Goal: Information Seeking & Learning: Learn about a topic

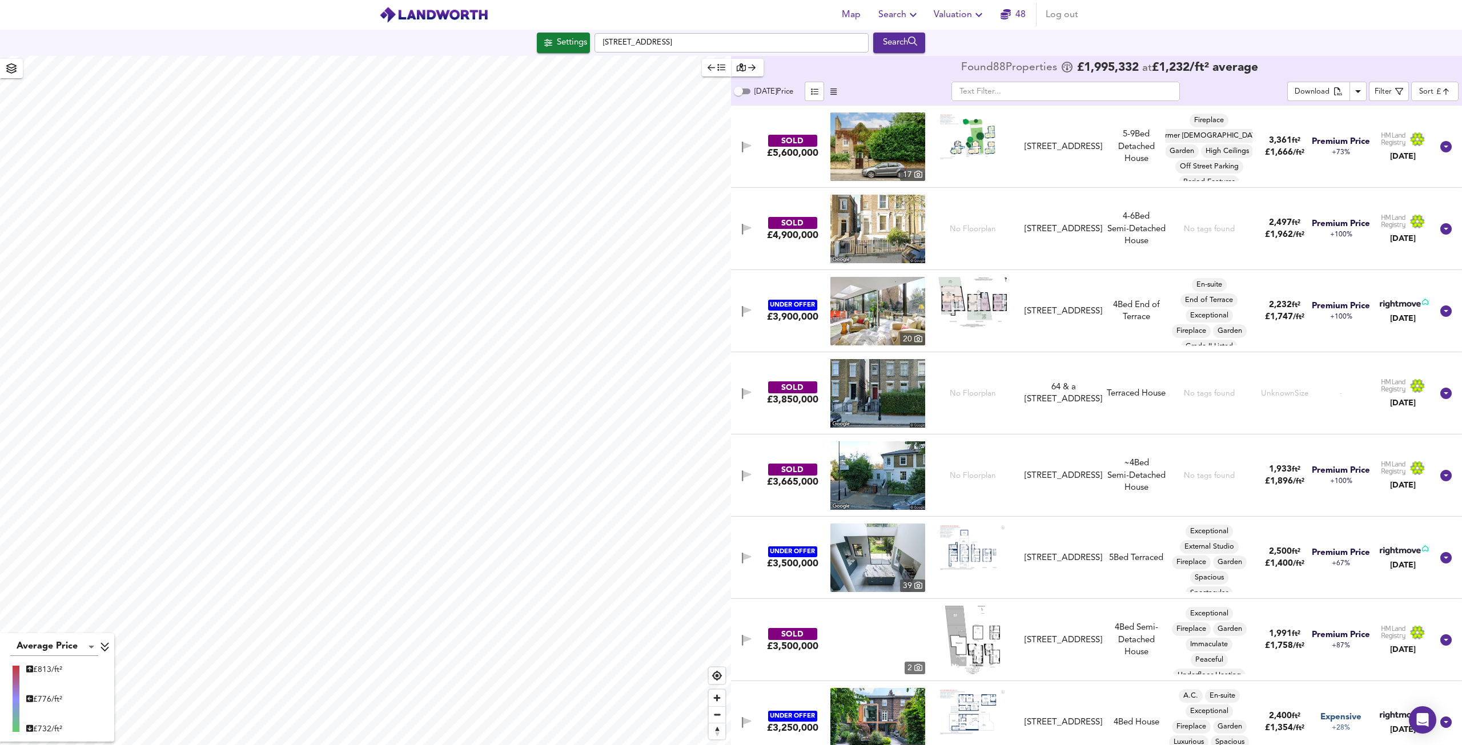
scroll to position [3369, 0]
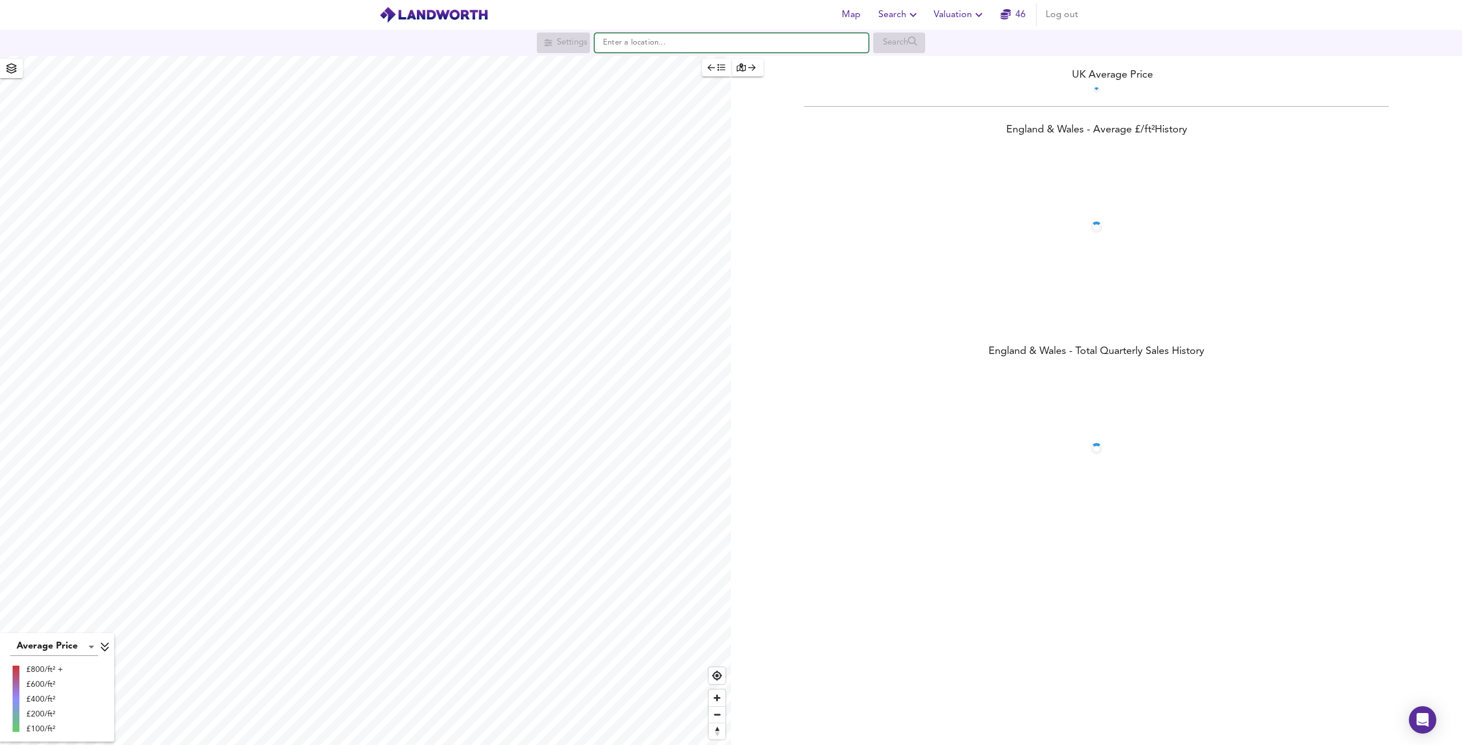
click at [690, 46] on input "text" at bounding box center [731, 42] width 274 height 19
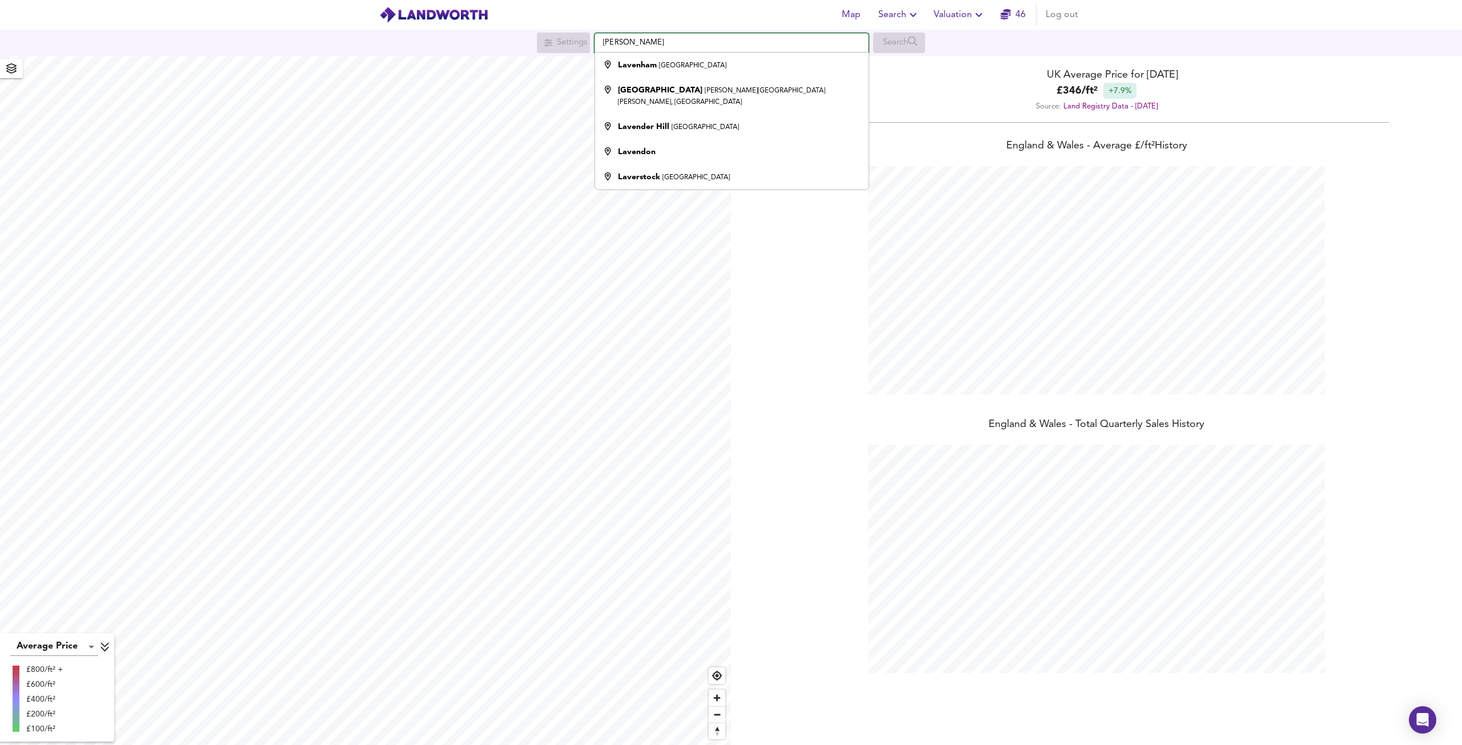
scroll to position [745, 1462]
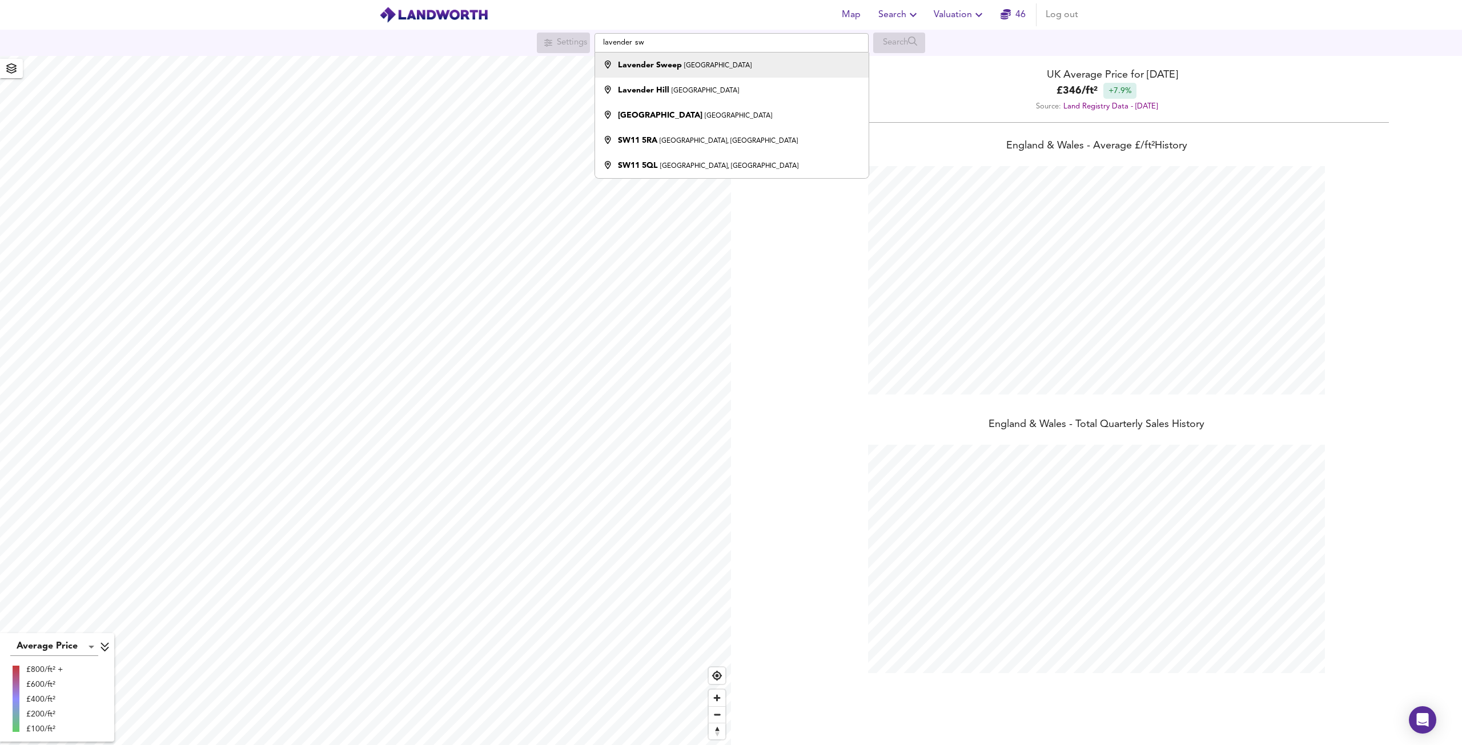
click at [692, 68] on small "[GEOGRAPHIC_DATA]" at bounding box center [717, 65] width 67 height 7
type input "Lavender Sweep, [GEOGRAPHIC_DATA]"
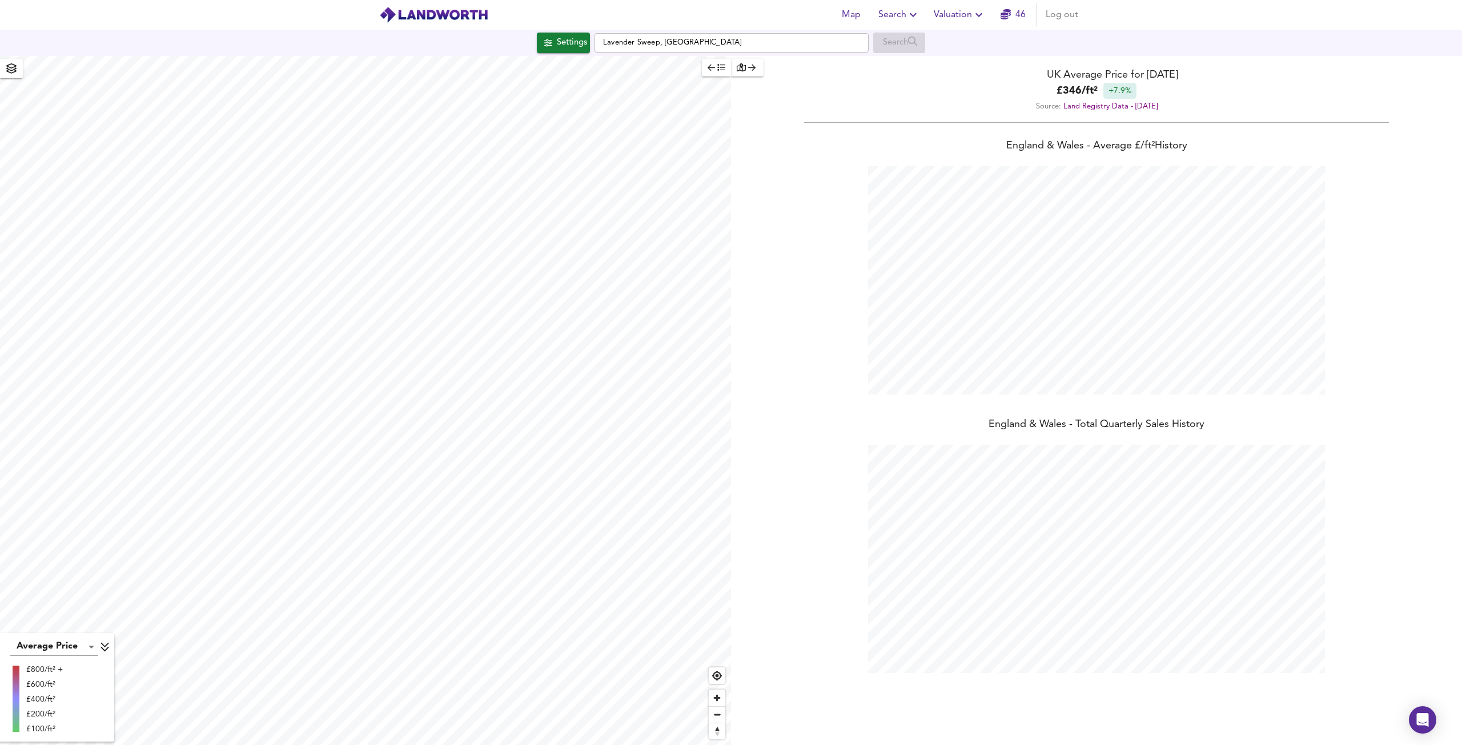
checkbox input "false"
checkbox input "true"
click at [380, 371] on span "Search Settings" at bounding box center [365, 372] width 76 height 16
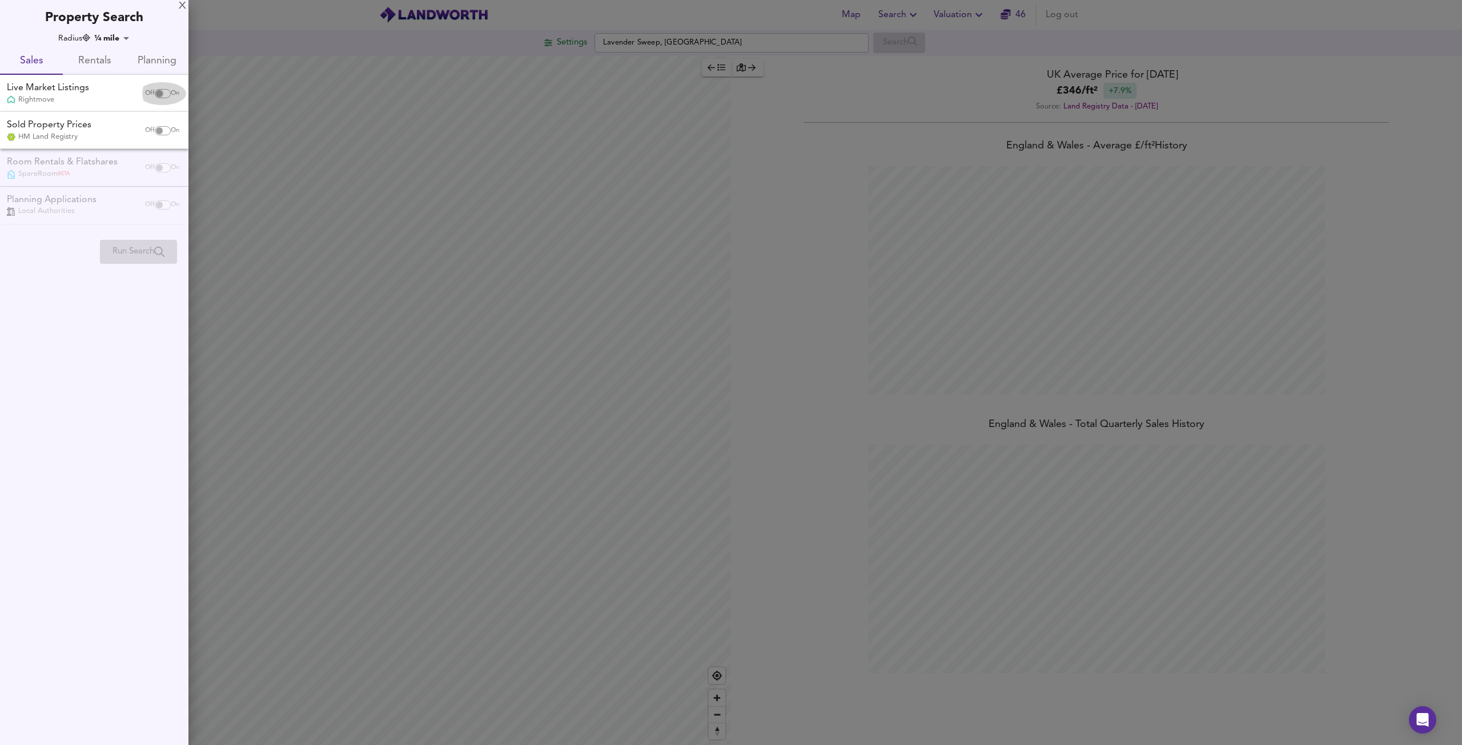
click at [158, 93] on input "checkbox" at bounding box center [159, 93] width 27 height 9
checkbox input "true"
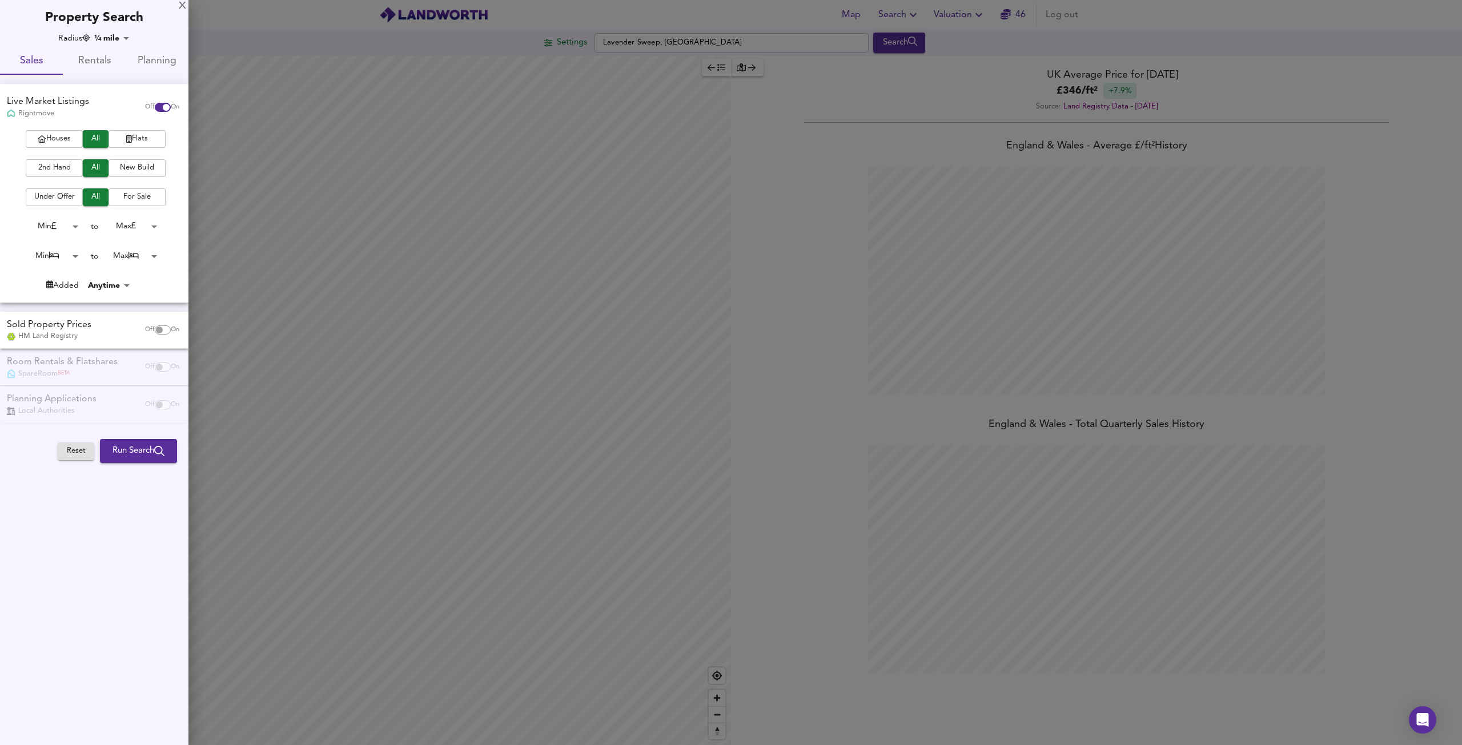
click at [154, 332] on input "checkbox" at bounding box center [159, 329] width 27 height 9
checkbox input "true"
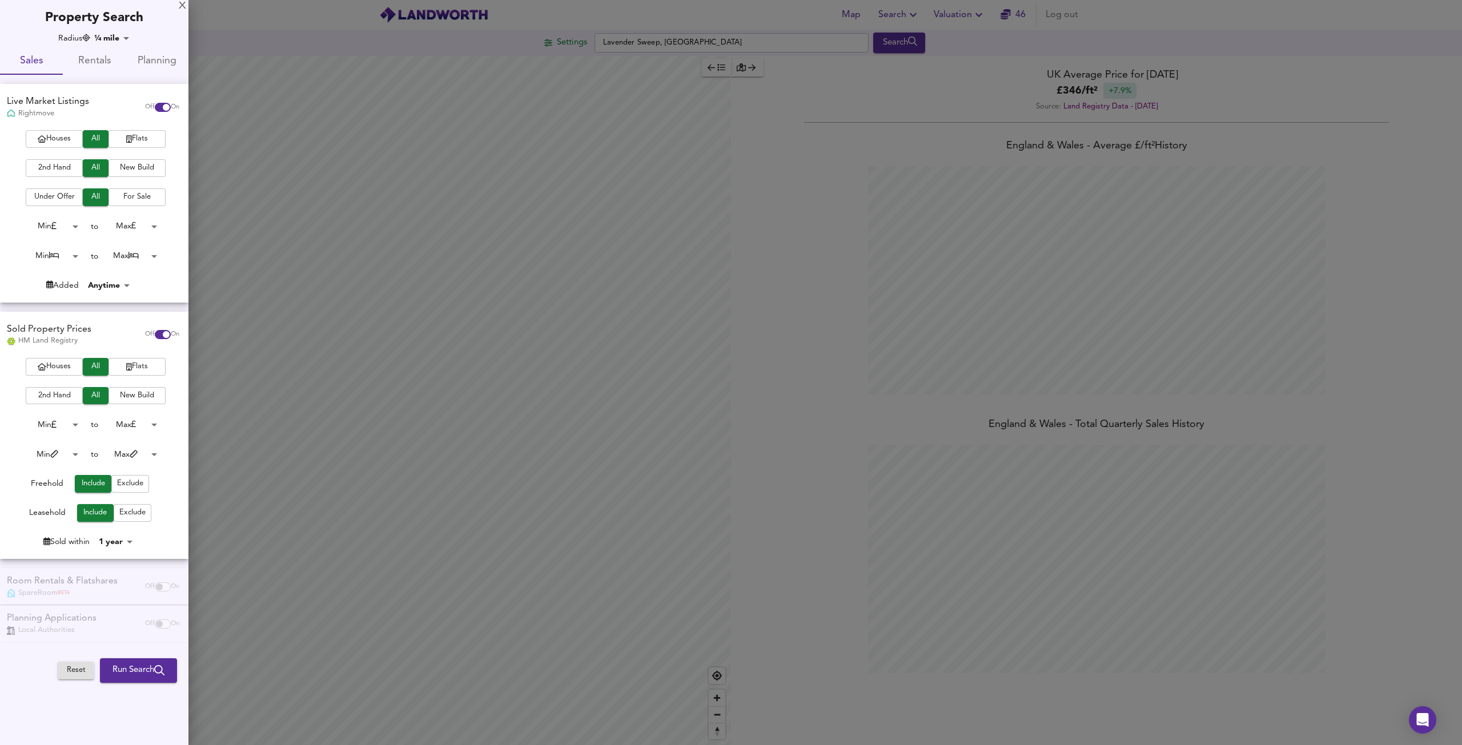
click at [67, 140] on span "Houses" at bounding box center [54, 138] width 46 height 13
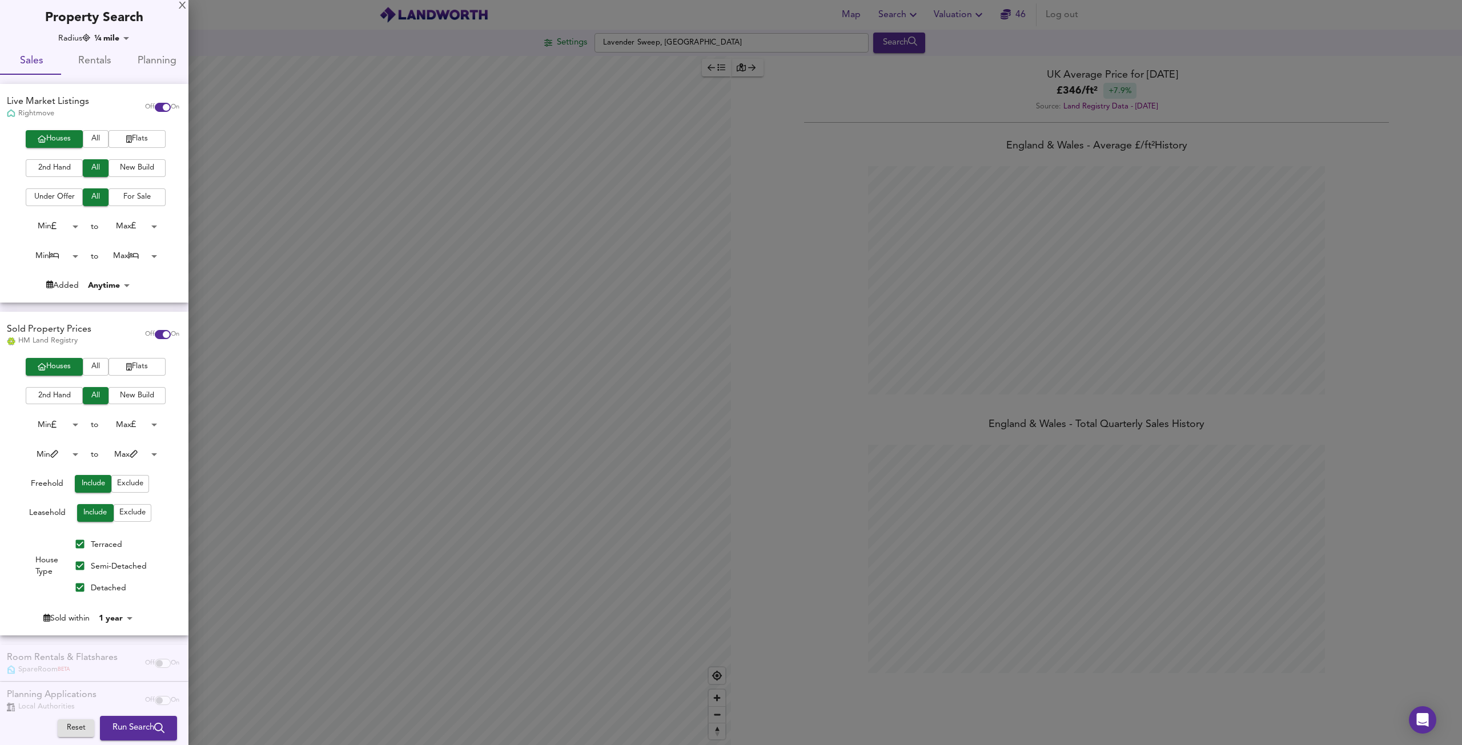
click at [134, 620] on body "Map Search Valuation 46 Log out Settings Lavender Sweep, [GEOGRAPHIC_DATA] Sear…" at bounding box center [731, 372] width 1462 height 745
click at [132, 599] on li "3 years" at bounding box center [121, 594] width 52 height 18
type input "36"
click at [127, 725] on span "Run Search" at bounding box center [138, 728] width 52 height 15
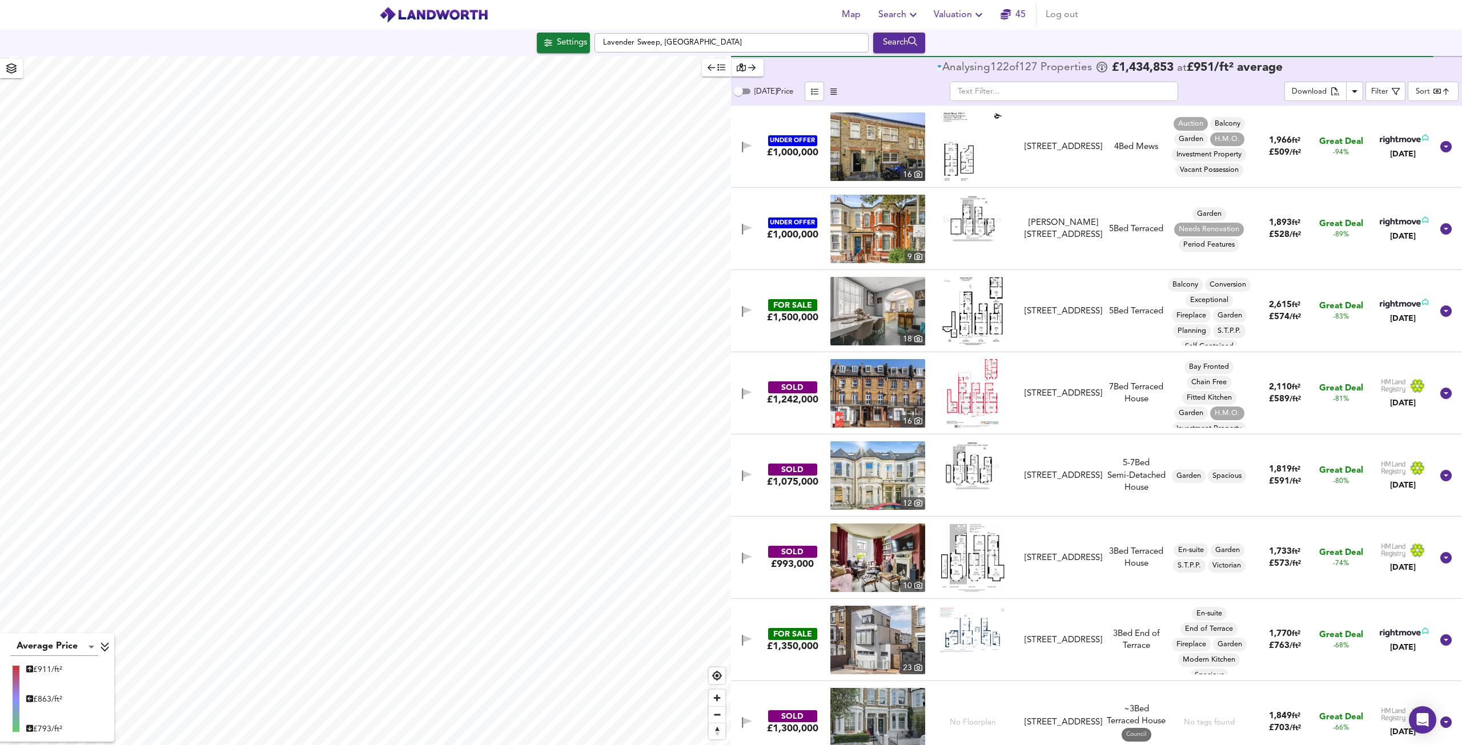
click at [1429, 89] on body "Map Search Valuation 45 Log out Settings Lavender Sweep, [GEOGRAPHIC_DATA] Sear…" at bounding box center [731, 372] width 1462 height 745
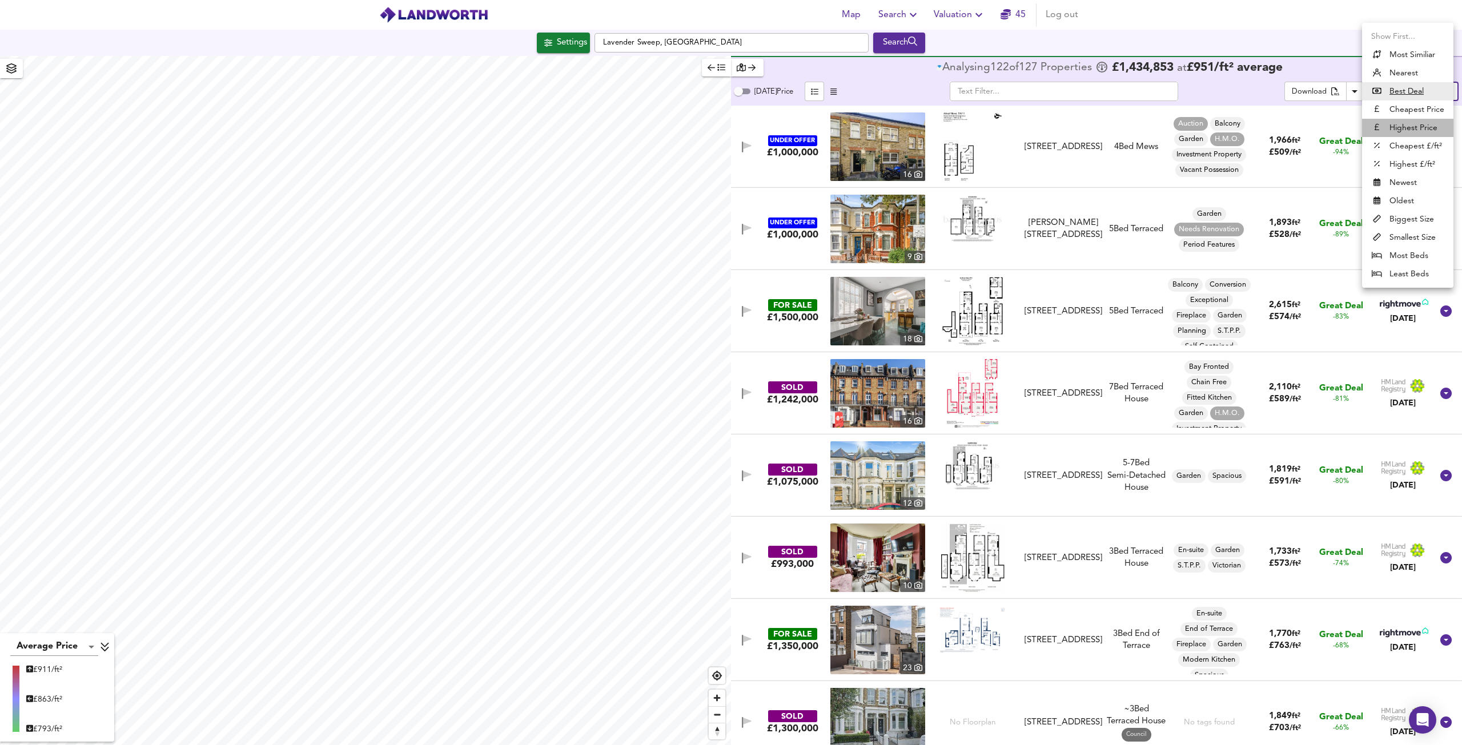
click at [1401, 128] on li "Highest Price" at bounding box center [1407, 128] width 91 height 18
type input "expensive"
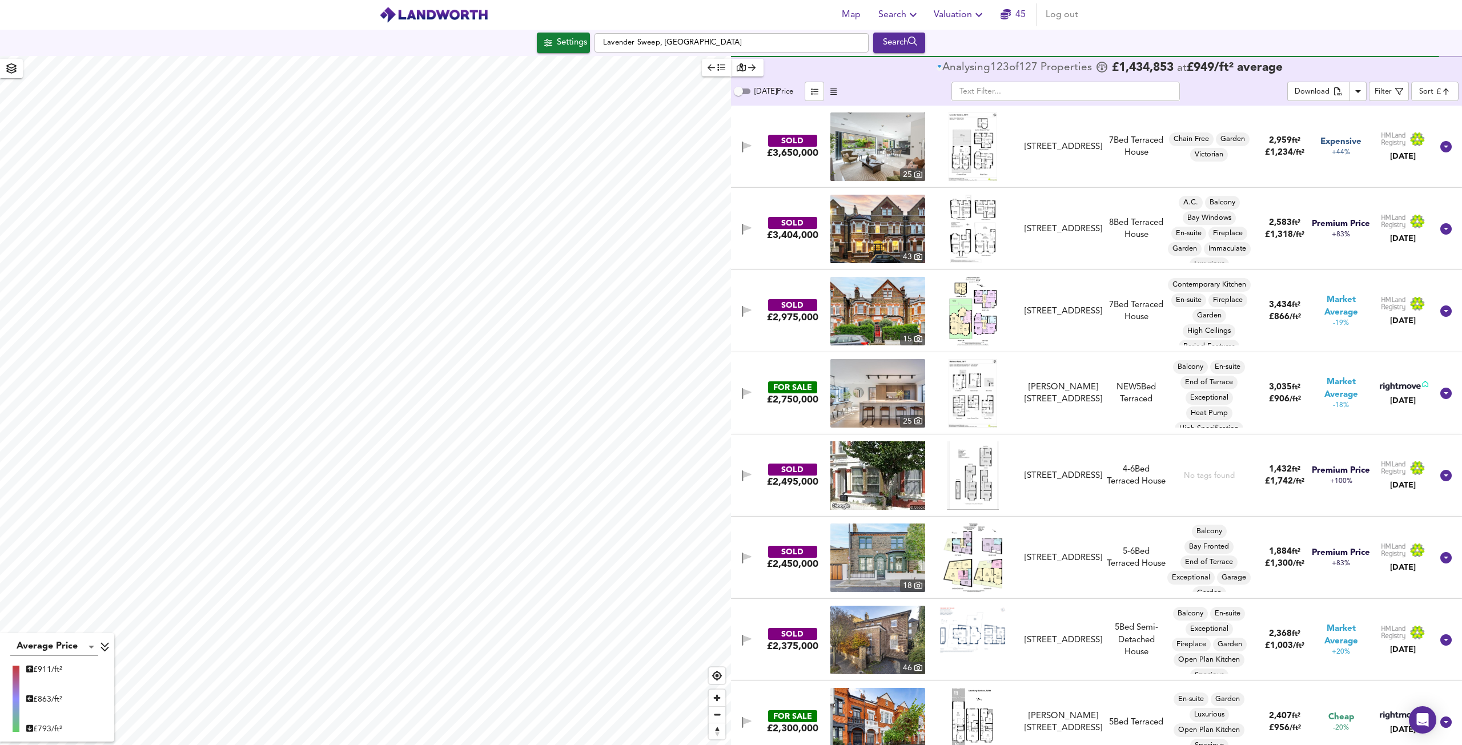
click at [875, 149] on img at bounding box center [877, 146] width 95 height 69
click at [876, 218] on img at bounding box center [877, 229] width 95 height 69
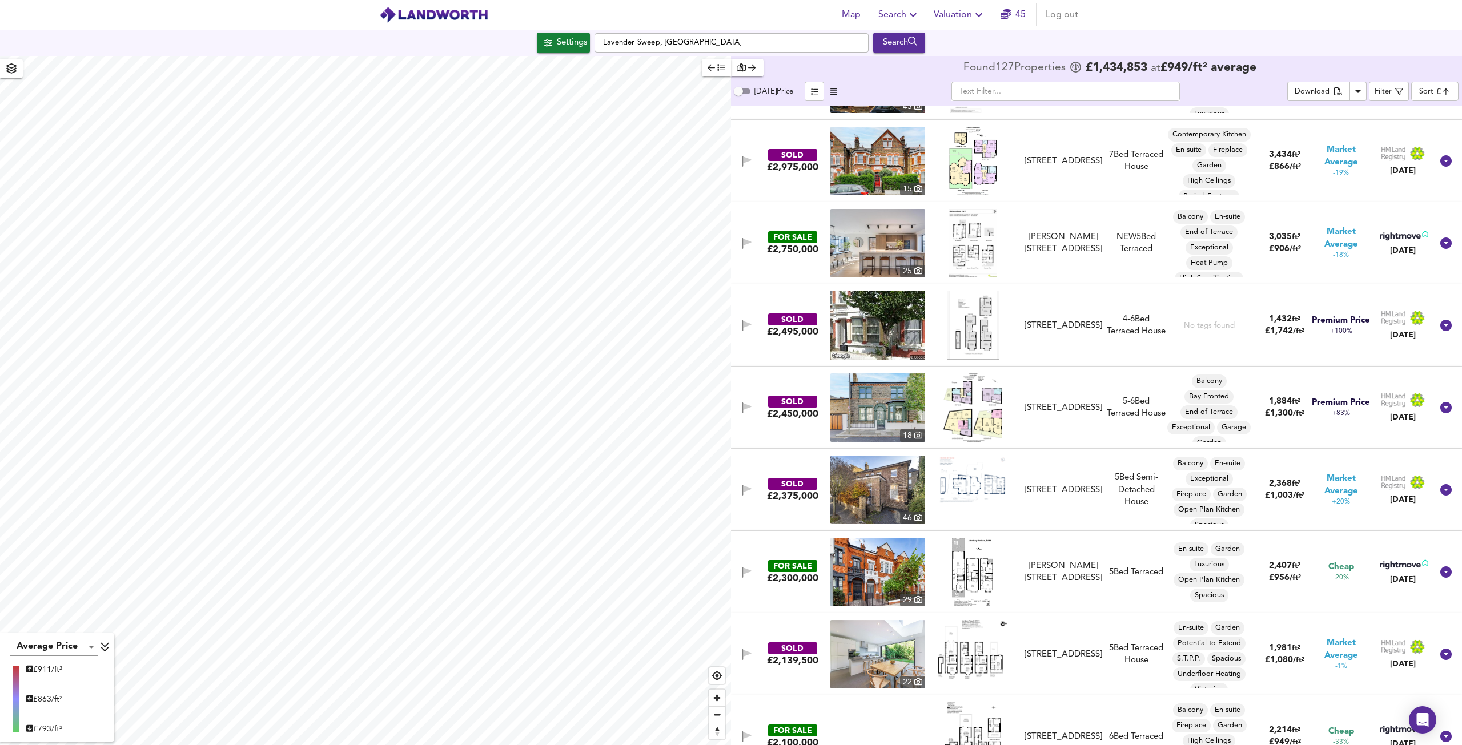
scroll to position [171, 0]
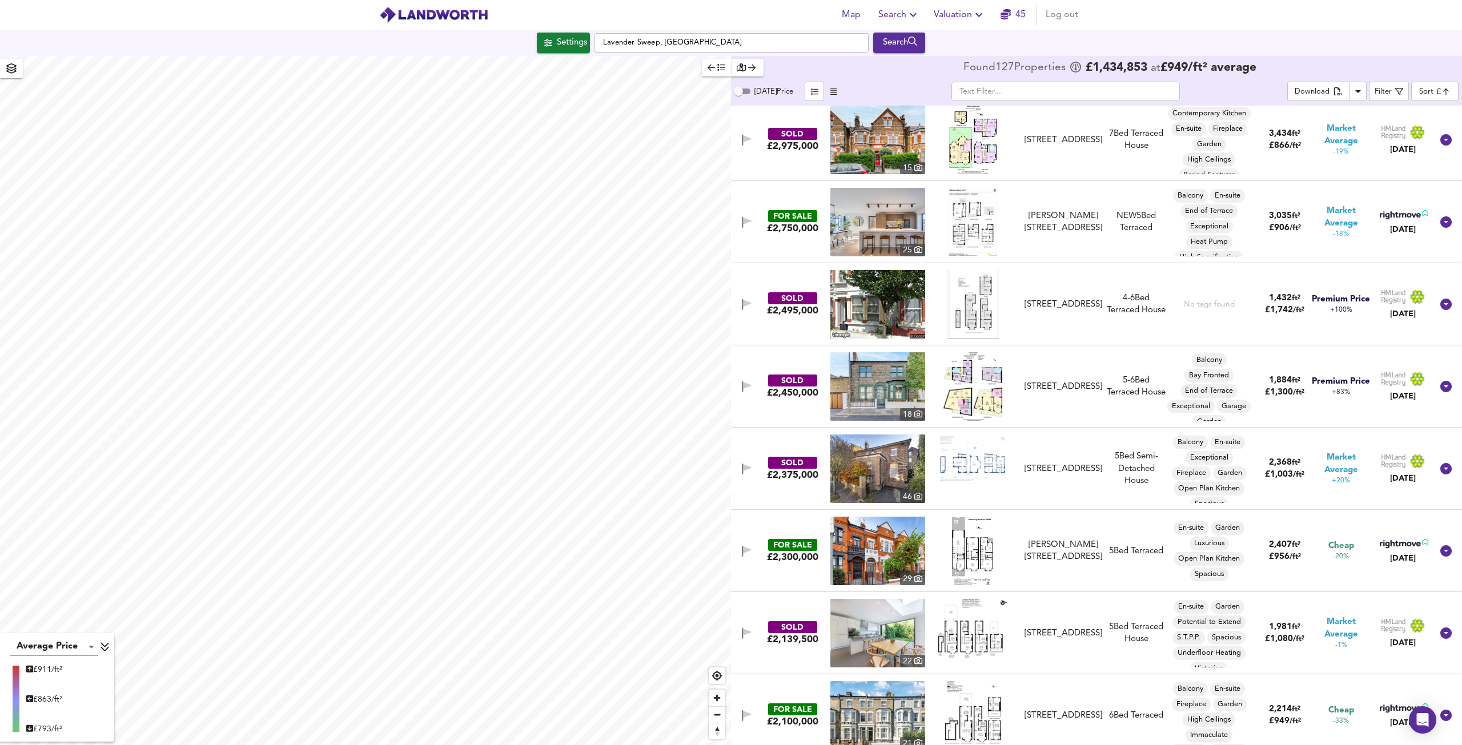
click at [866, 223] on img at bounding box center [877, 222] width 95 height 69
click at [874, 313] on img at bounding box center [877, 304] width 95 height 69
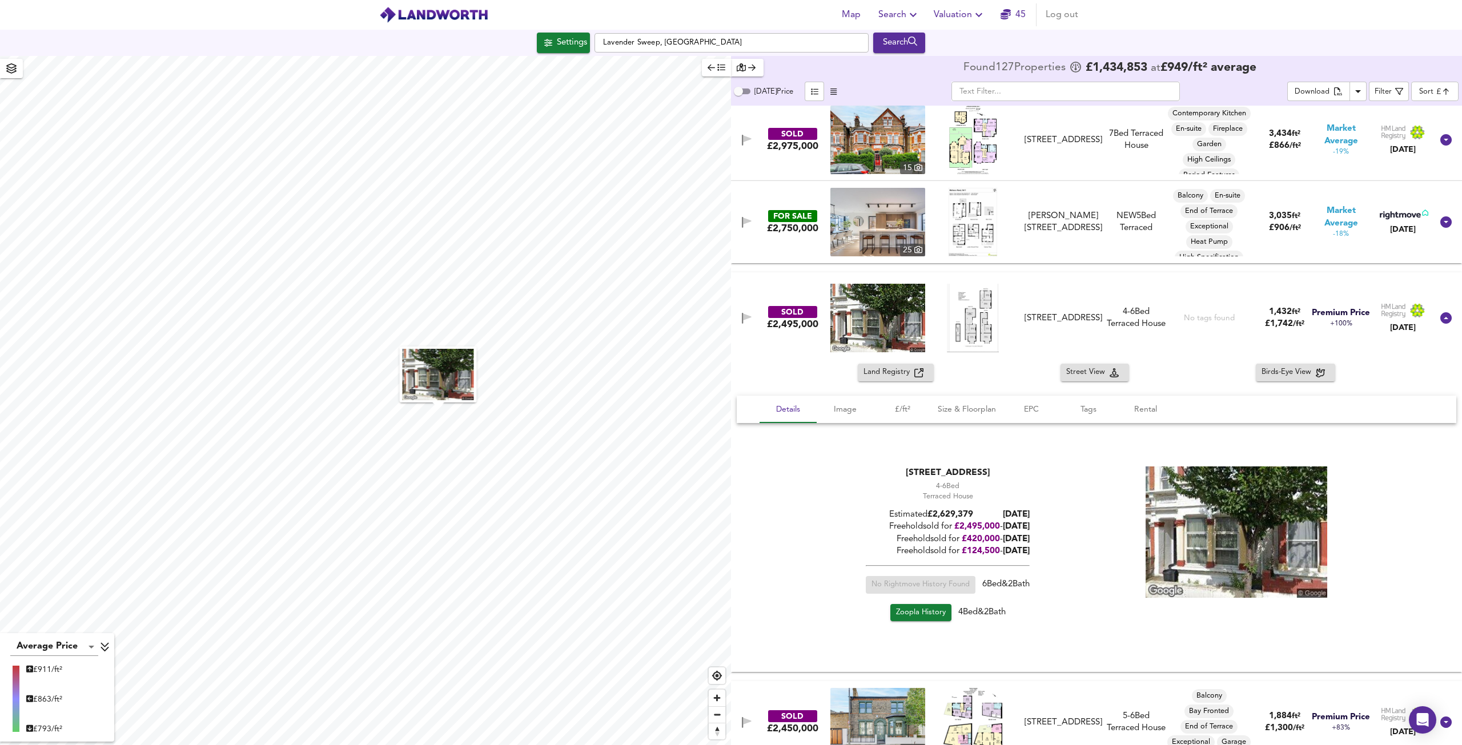
click at [863, 307] on img at bounding box center [877, 318] width 95 height 69
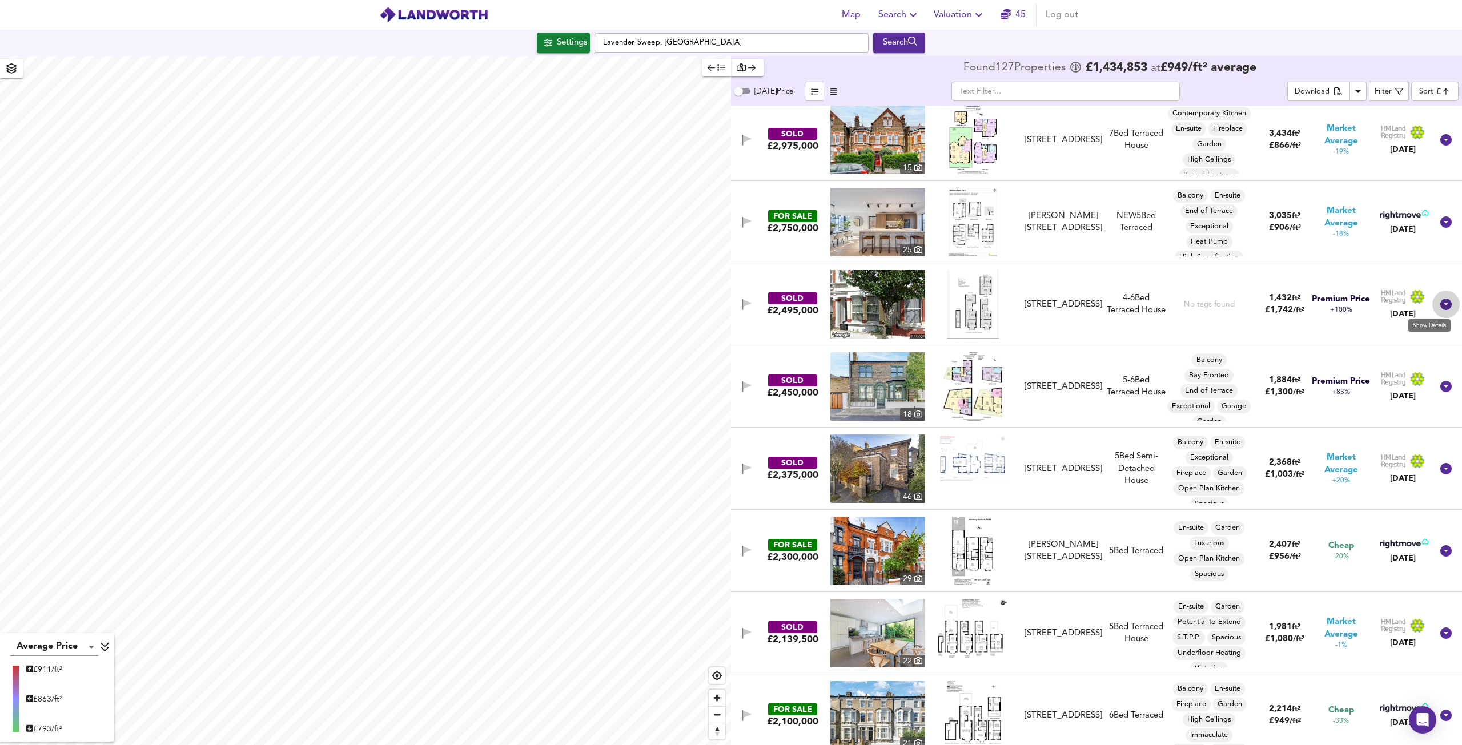
click at [1440, 305] on icon at bounding box center [1445, 304] width 11 height 11
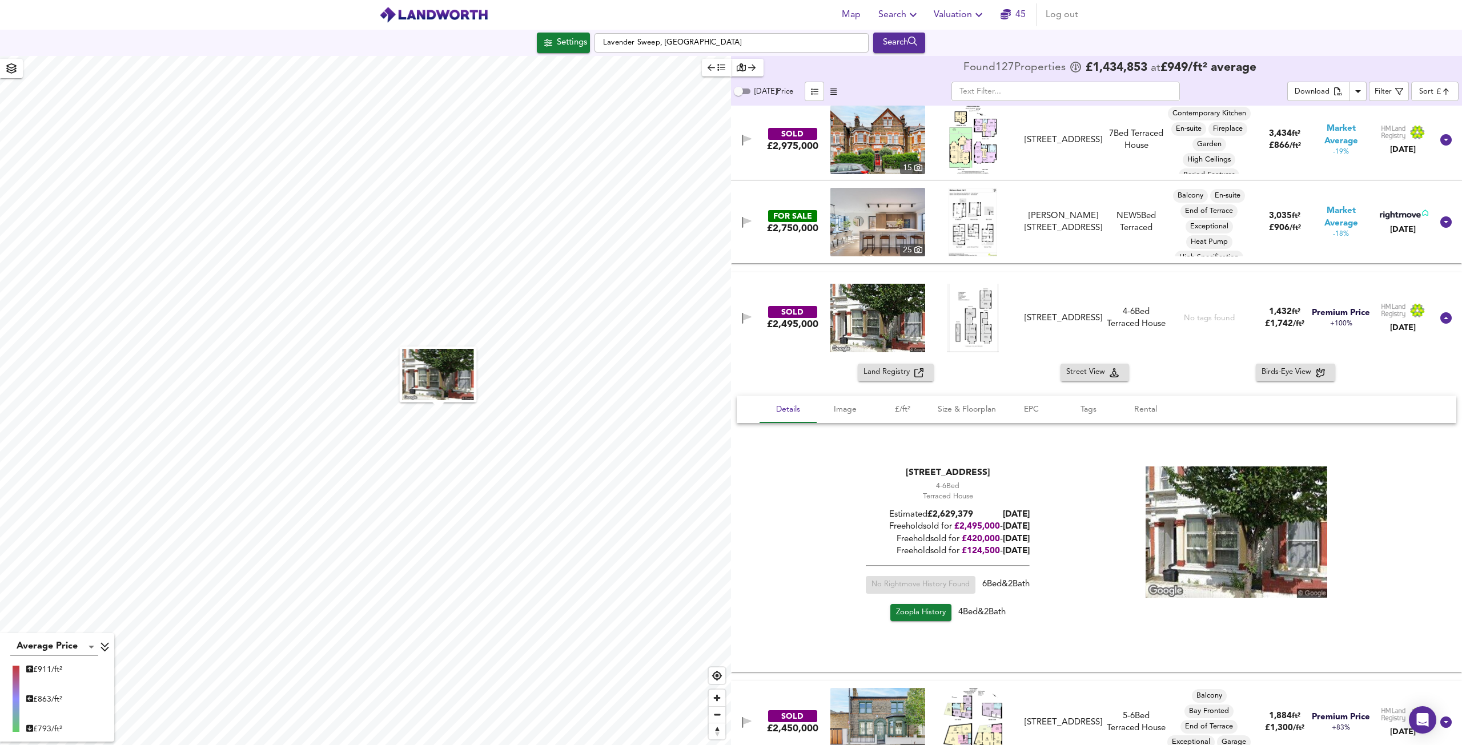
click at [919, 612] on span "Zoopla History" at bounding box center [921, 612] width 50 height 13
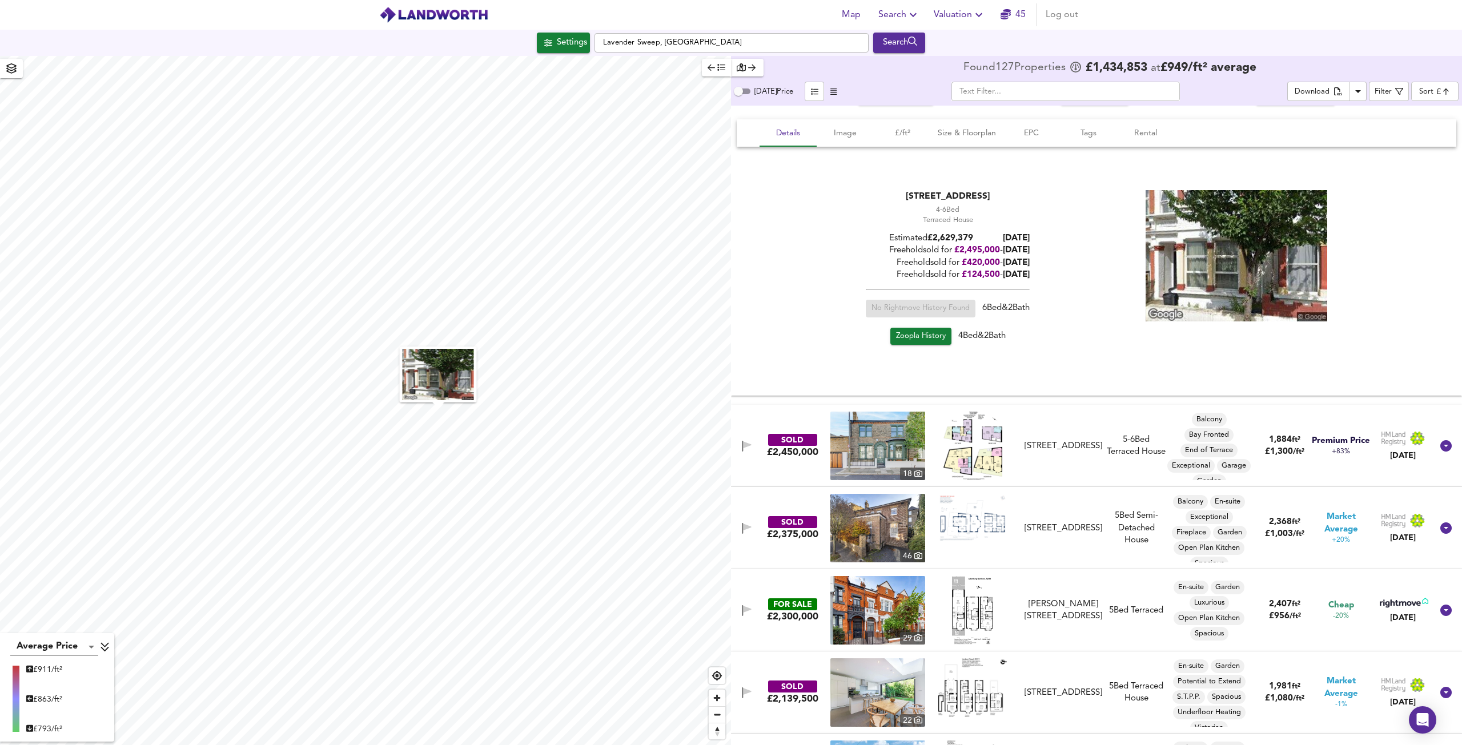
scroll to position [457, 0]
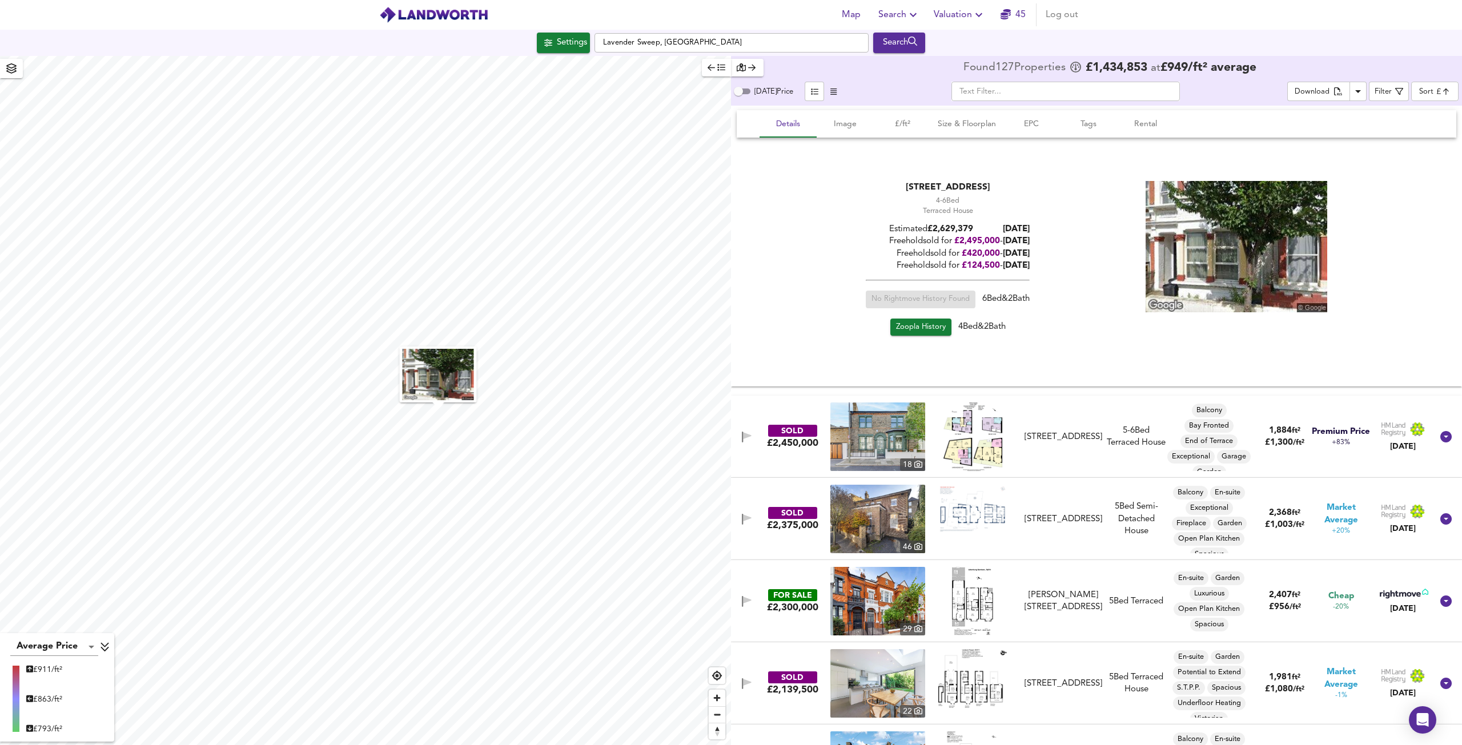
click at [882, 434] on img at bounding box center [877, 437] width 95 height 69
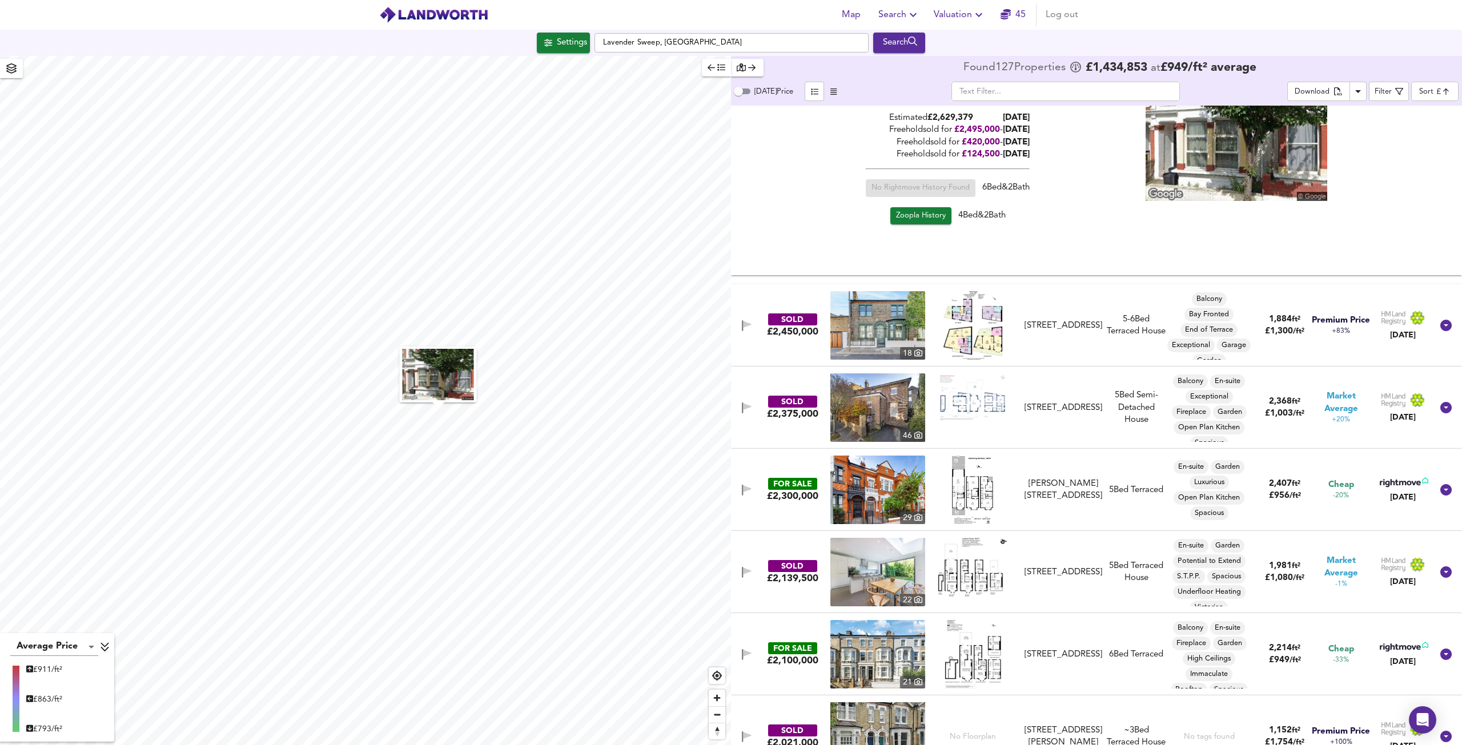
scroll to position [571, 0]
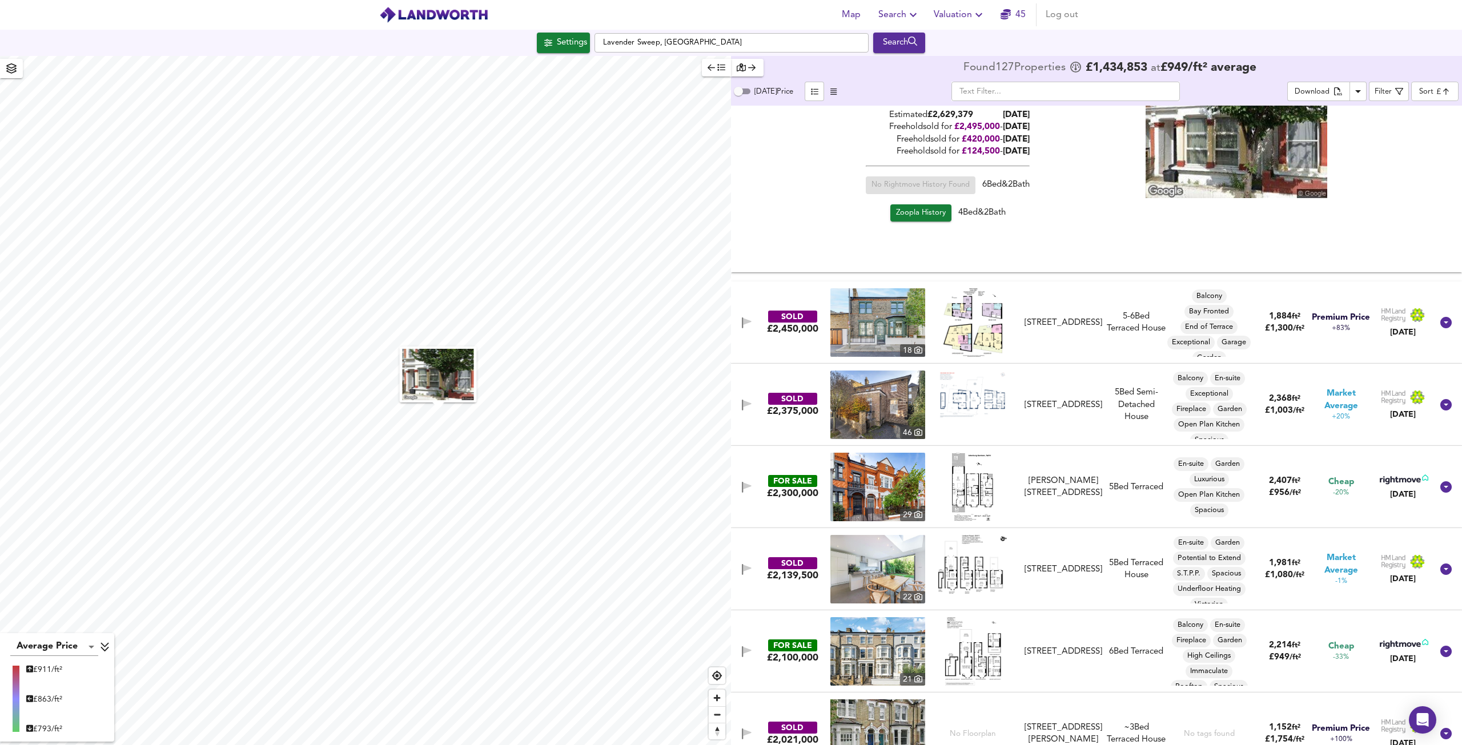
click at [875, 403] on img at bounding box center [877, 405] width 95 height 69
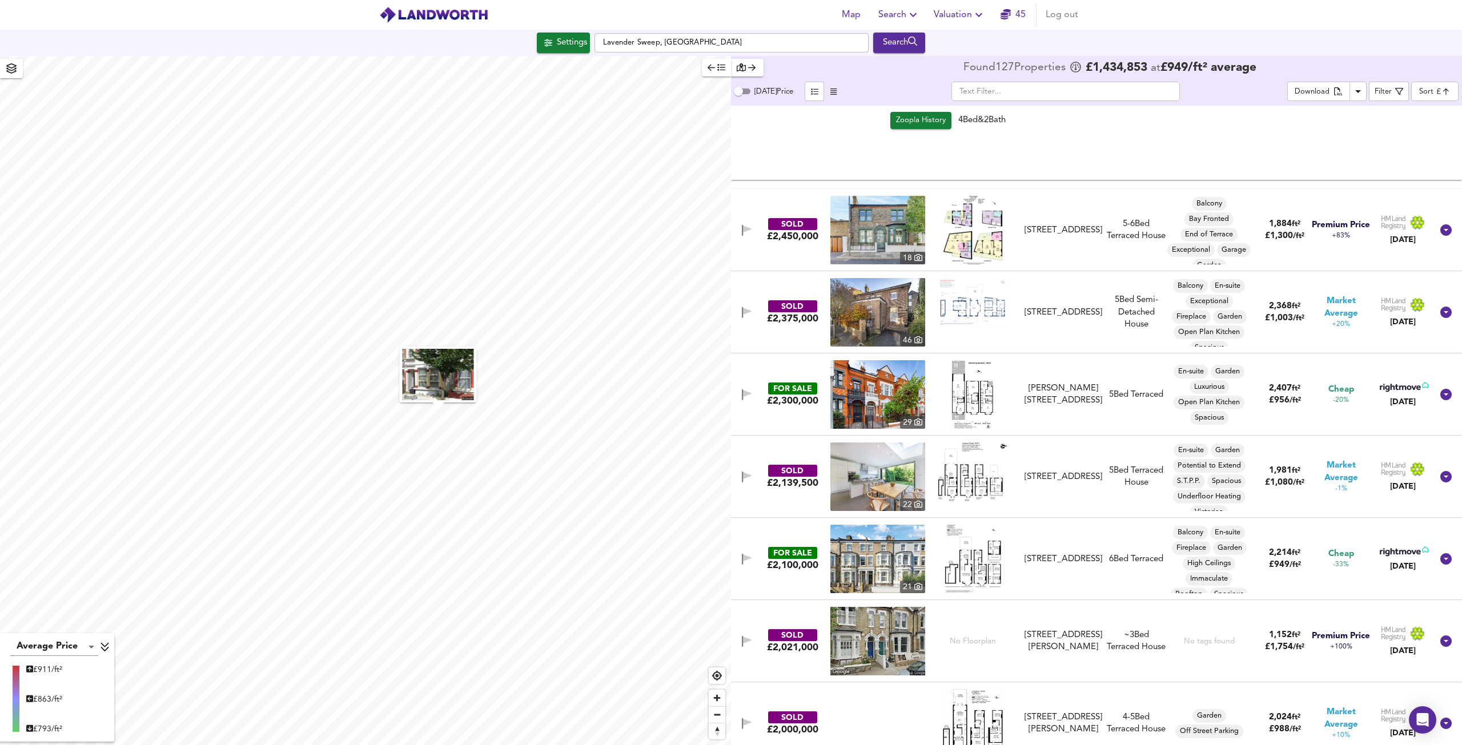
scroll to position [685, 0]
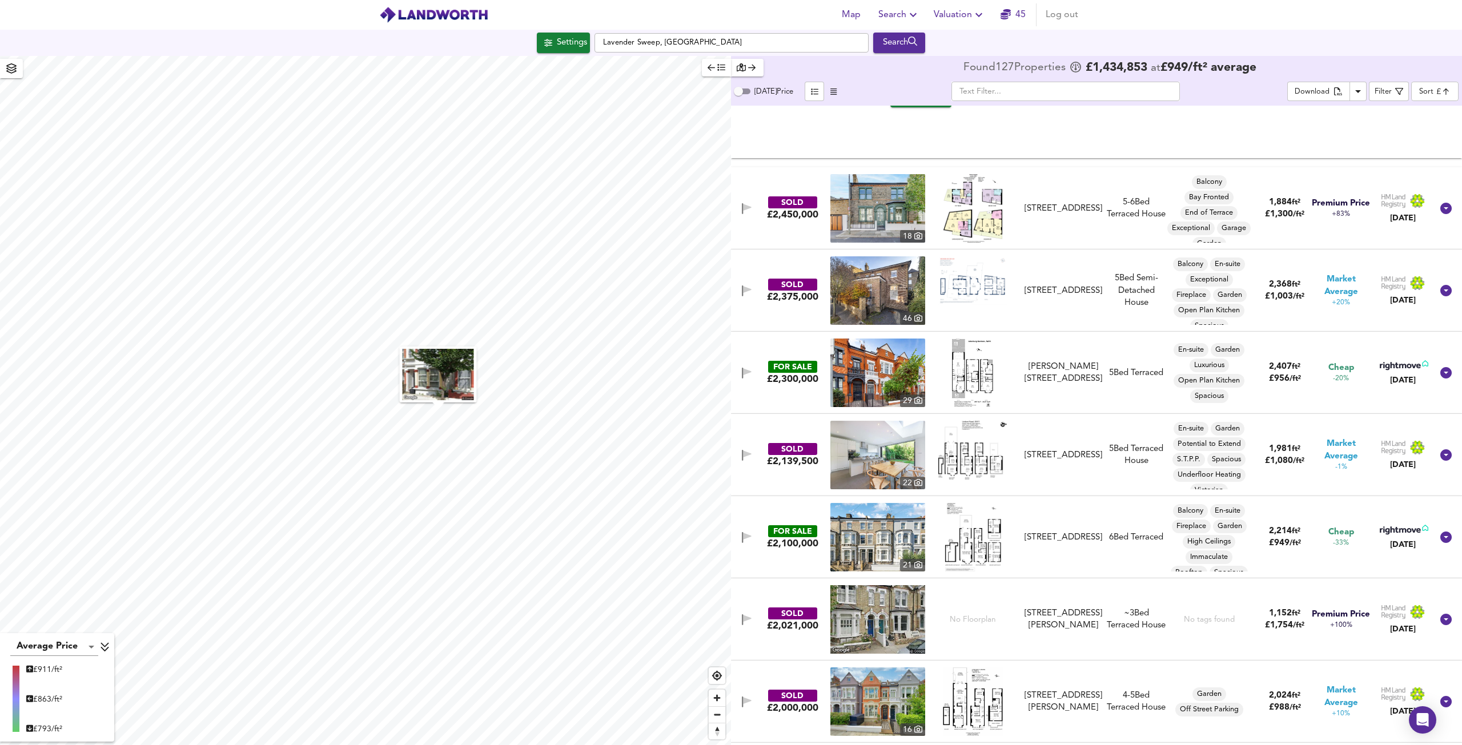
click at [867, 371] on img at bounding box center [877, 373] width 95 height 69
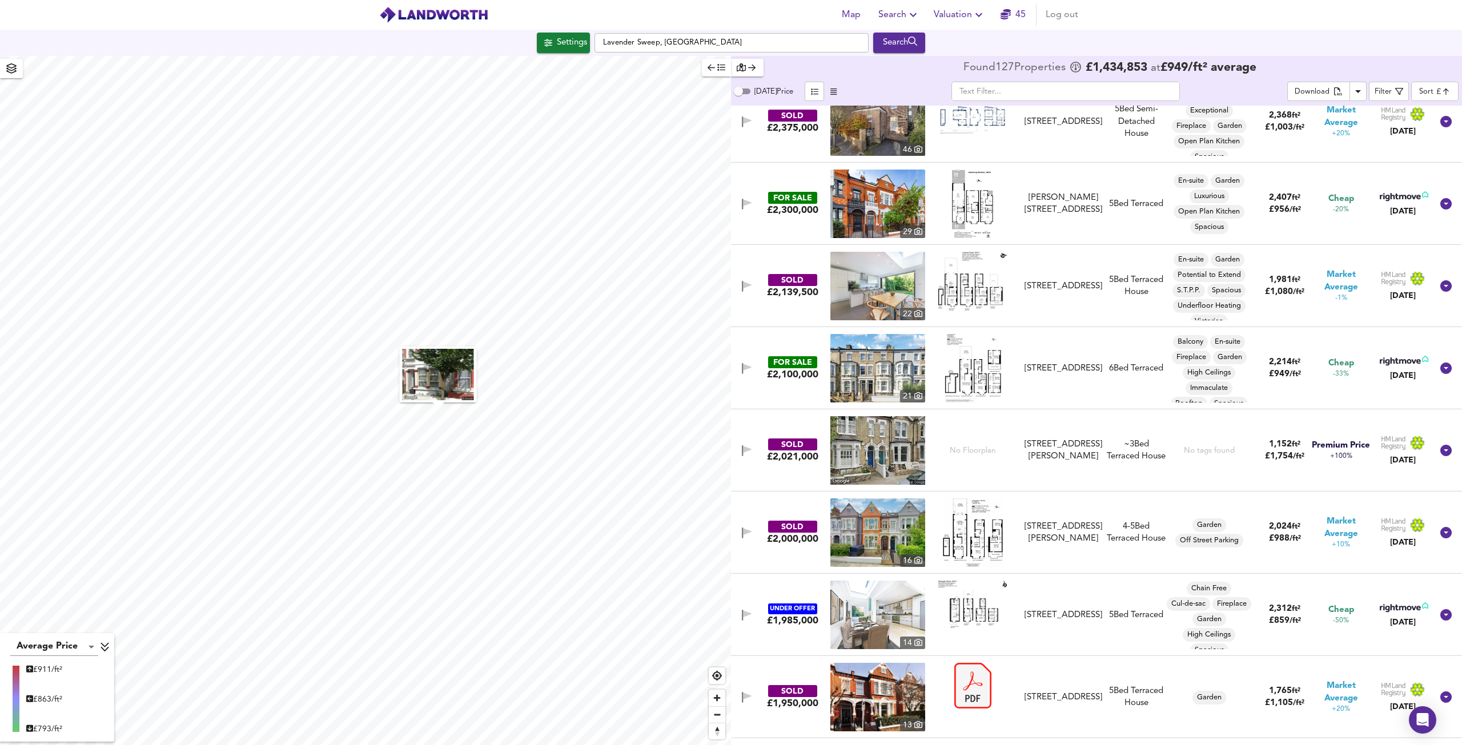
scroll to position [857, 0]
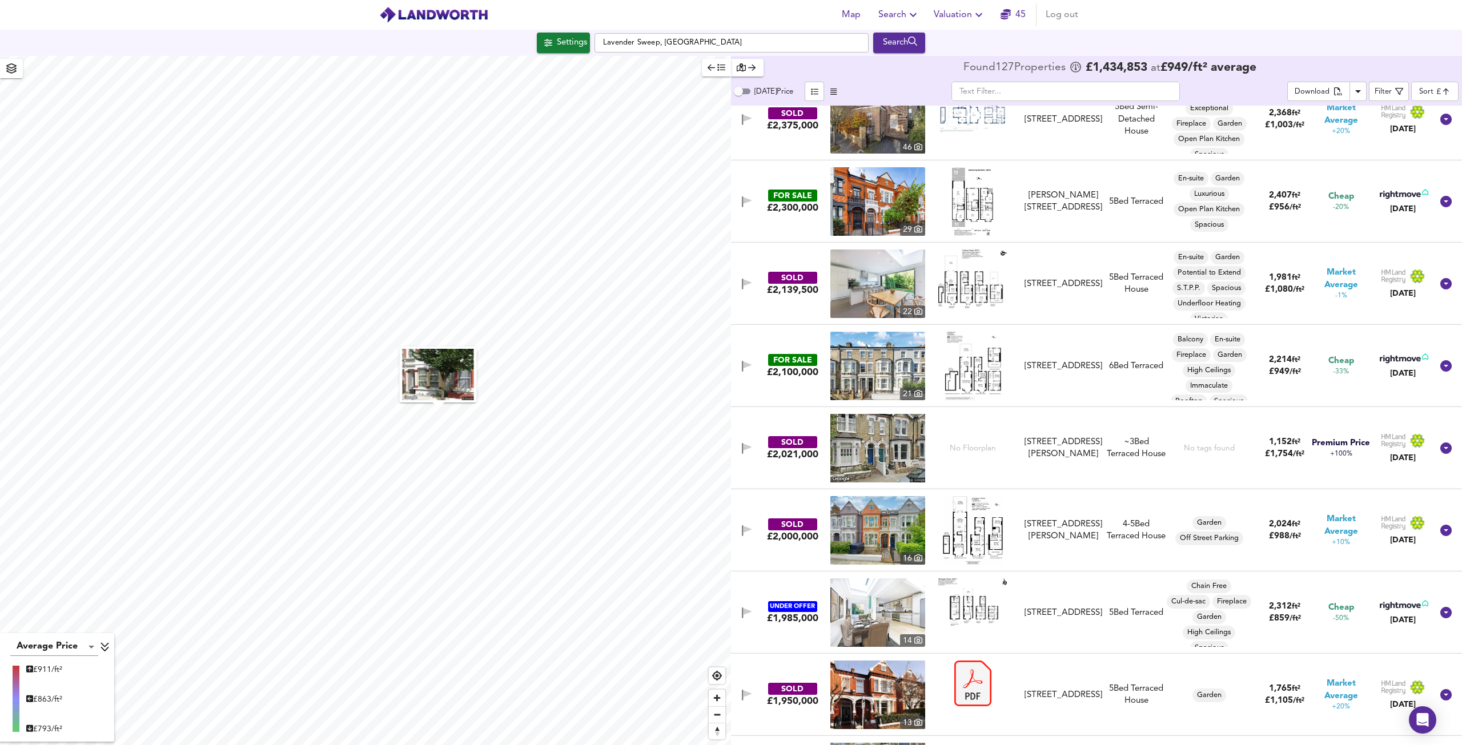
click at [861, 453] on img at bounding box center [877, 448] width 95 height 69
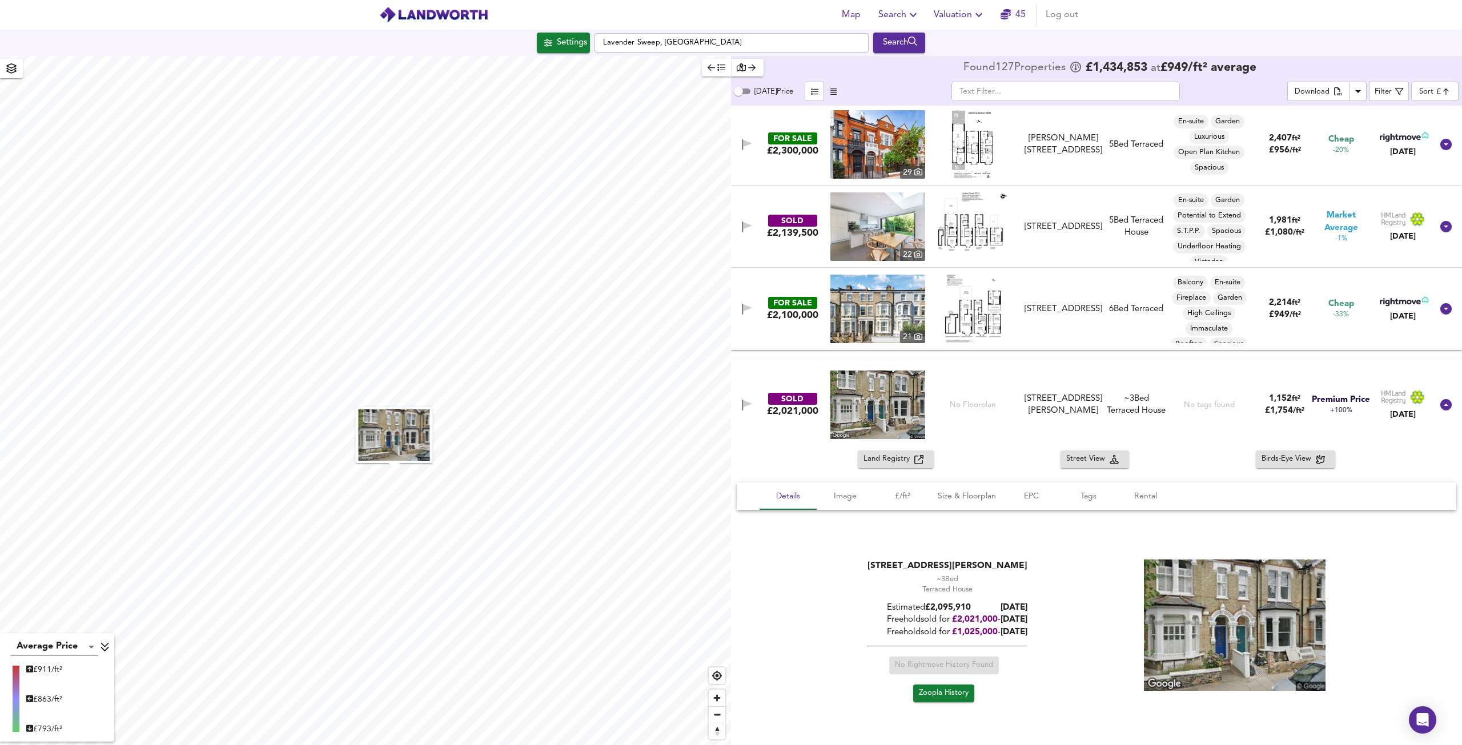
scroll to position [1085, 0]
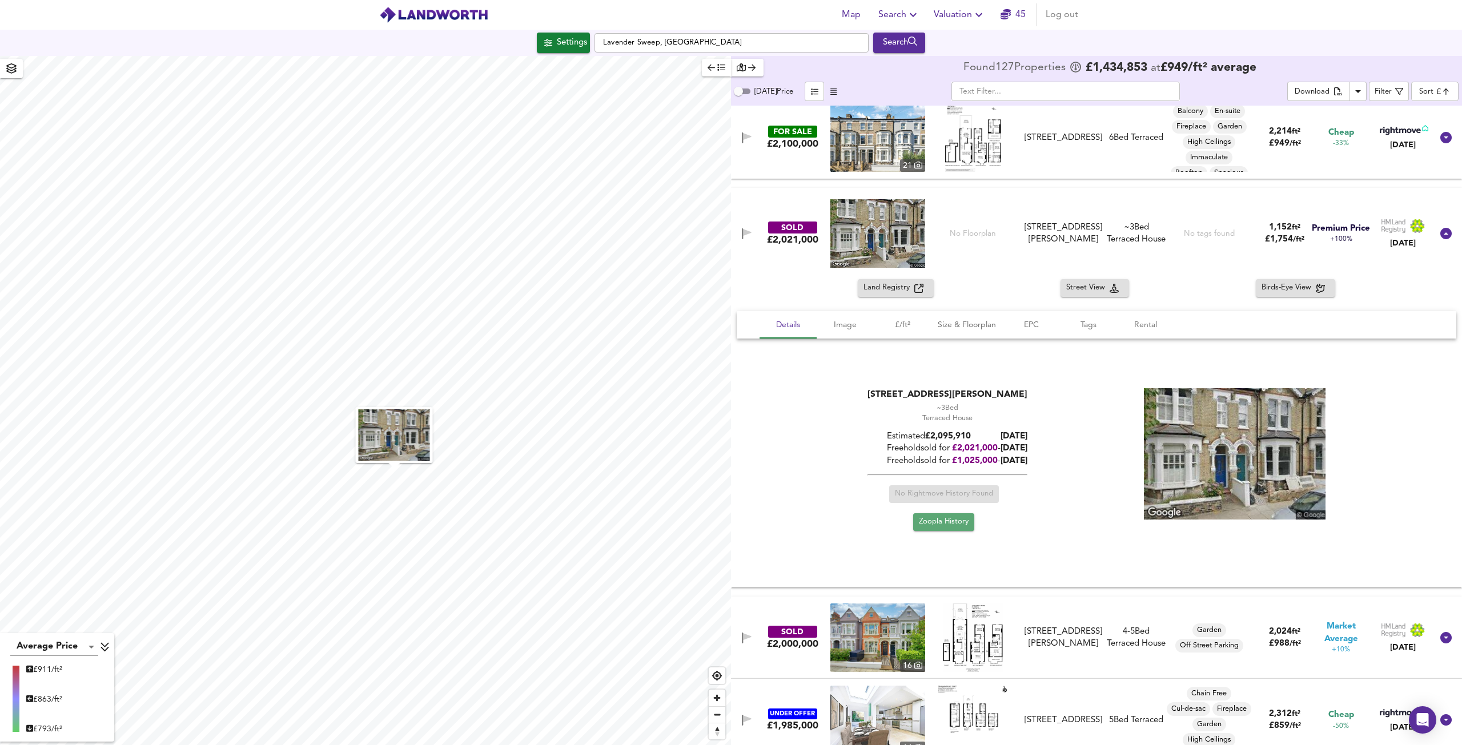
click at [953, 521] on span "Zoopla History" at bounding box center [944, 522] width 50 height 13
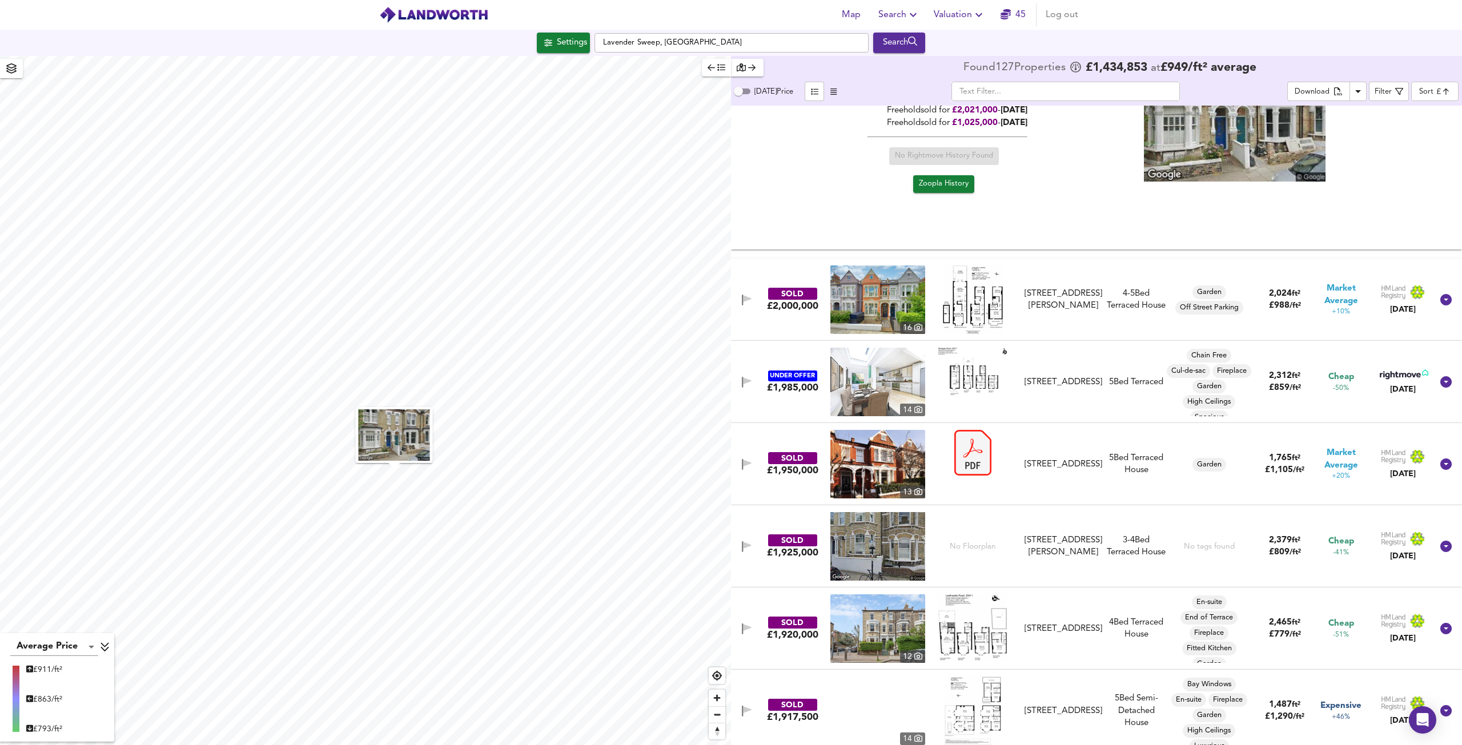
scroll to position [1428, 0]
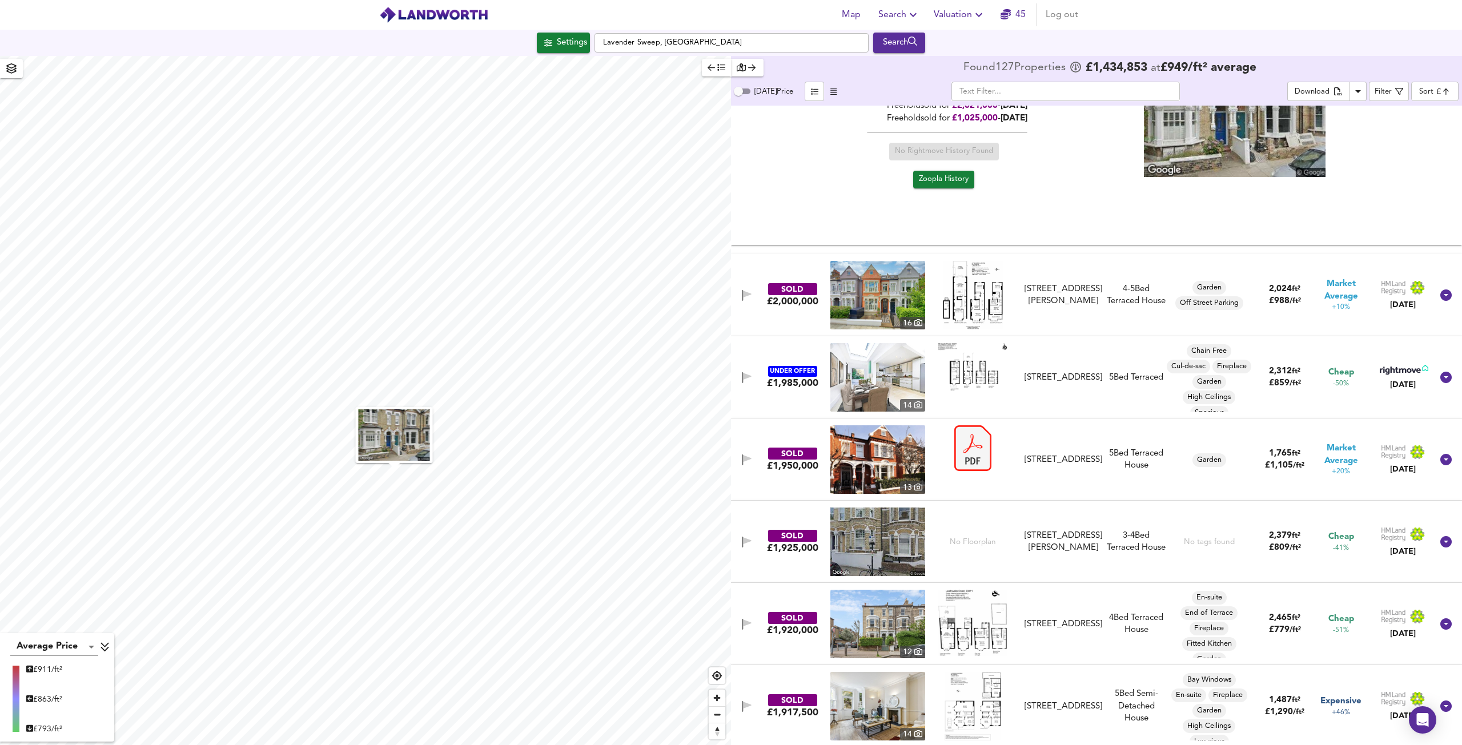
click at [877, 365] on img at bounding box center [877, 377] width 95 height 69
